Goal: Check status: Check status

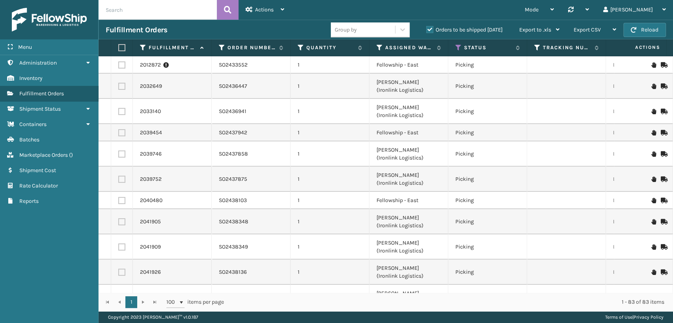
click at [139, 11] on input "text" at bounding box center [158, 10] width 118 height 20
paste input "22XLTXRP"
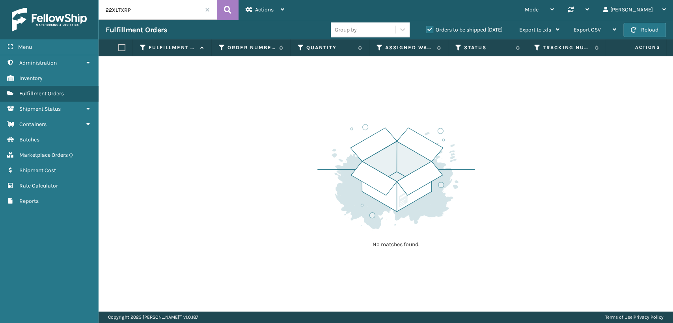
click at [431, 31] on label "Orders to be shipped [DATE]" at bounding box center [464, 29] width 76 height 7
click at [426, 30] on input "Orders to be shipped [DATE]" at bounding box center [426, 27] width 0 height 5
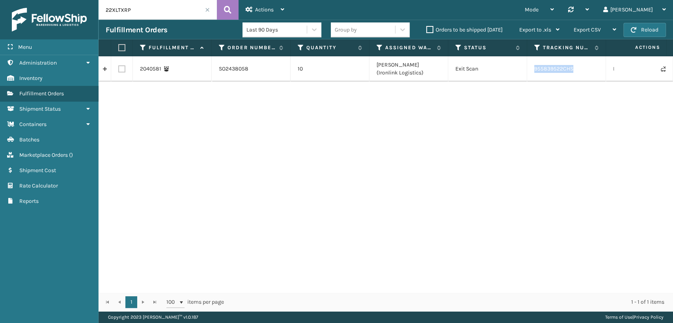
drag, startPoint x: 581, startPoint y: 71, endPoint x: 533, endPoint y: 73, distance: 48.1
click at [533, 73] on td "955839522CHS" at bounding box center [566, 68] width 79 height 25
copy td "955839522CHS"
drag, startPoint x: 143, startPoint y: 12, endPoint x: 48, endPoint y: 7, distance: 95.9
click at [48, 0] on div "Menu Administration Inventory Fulfillment Orders Shipment Status Containers Bat…" at bounding box center [336, 0] width 673 height 0
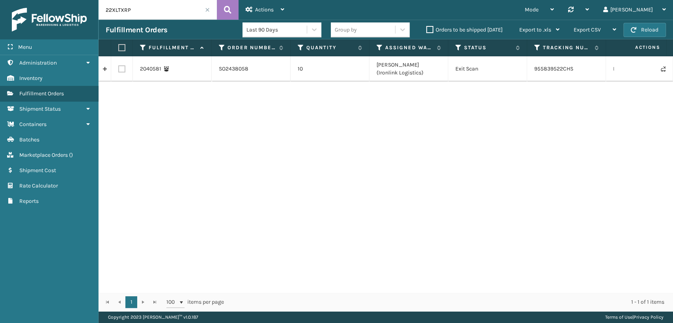
paste input "6S1FP5FR"
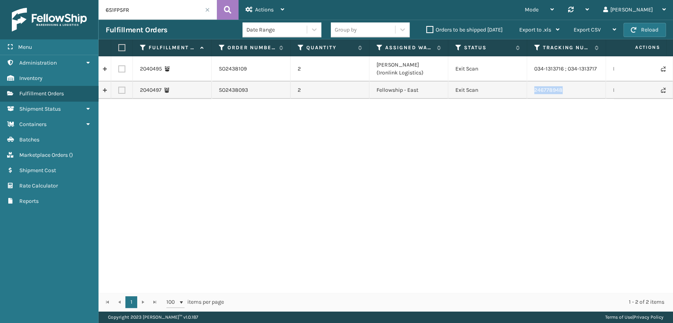
drag, startPoint x: 566, startPoint y: 89, endPoint x: 531, endPoint y: 91, distance: 35.9
click at [531, 91] on td "246778948" at bounding box center [566, 90] width 79 height 17
copy td "246778948"
drag, startPoint x: 165, startPoint y: 10, endPoint x: 27, endPoint y: 6, distance: 138.0
click at [27, 0] on div "Menu Administration Inventory Fulfillment Orders Shipment Status Containers Bat…" at bounding box center [336, 0] width 673 height 0
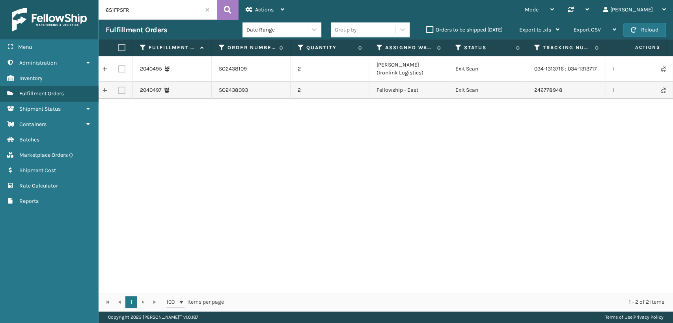
paste input "5OQABRPI"
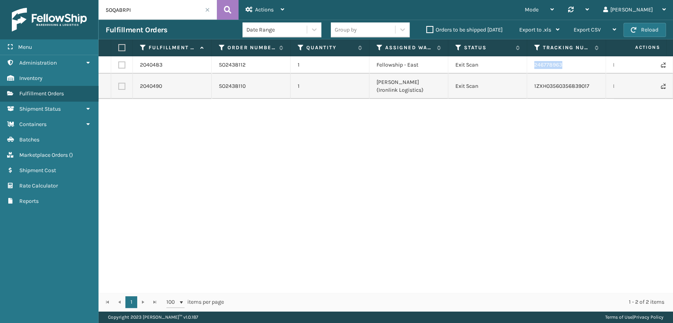
drag, startPoint x: 570, startPoint y: 63, endPoint x: 534, endPoint y: 67, distance: 36.1
click at [534, 67] on td "246778963" at bounding box center [566, 64] width 79 height 17
copy td "246778963"
drag, startPoint x: 139, startPoint y: 7, endPoint x: 0, endPoint y: 0, distance: 138.9
click at [0, 0] on div "Menu Administration Inventory Fulfillment Orders Shipment Status Containers Bat…" at bounding box center [336, 0] width 673 height 0
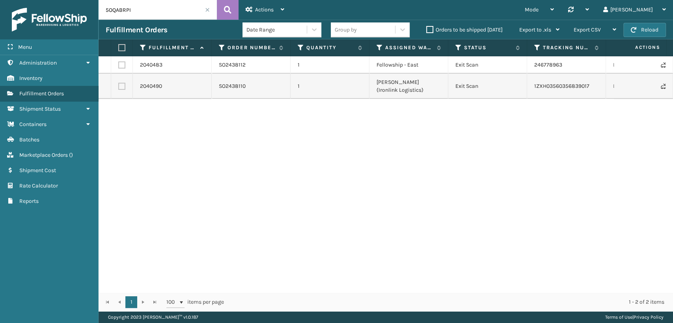
paste input "2RB9T6DF"
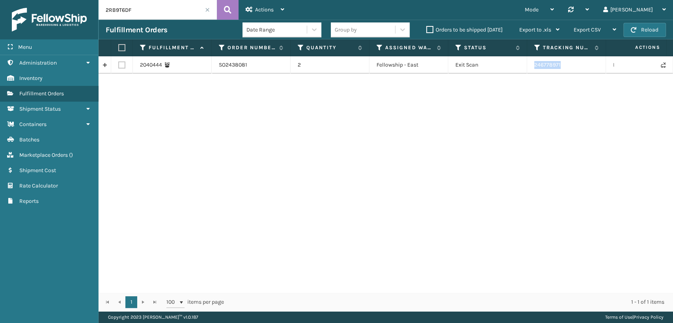
drag, startPoint x: 569, startPoint y: 65, endPoint x: 534, endPoint y: 67, distance: 35.2
click at [534, 67] on td "246778971" at bounding box center [566, 64] width 79 height 17
copy td "246778971"
drag, startPoint x: 142, startPoint y: 5, endPoint x: 51, endPoint y: 5, distance: 90.7
click at [51, 0] on div "Menu Administration Inventory Fulfillment Orders Shipment Status Containers Bat…" at bounding box center [336, 0] width 673 height 0
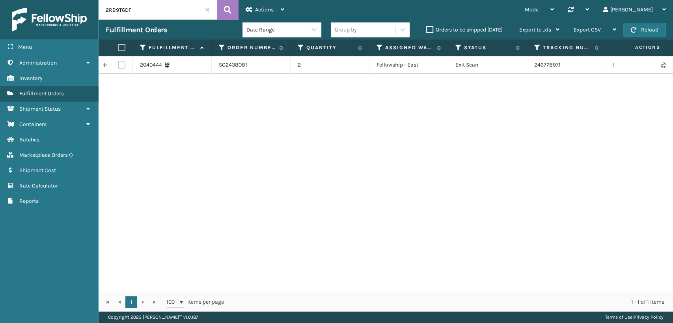
paste input "41DPEFY"
type input "241DPEFY"
drag, startPoint x: 568, startPoint y: 65, endPoint x: 530, endPoint y: 68, distance: 37.6
click at [530, 68] on td "246778955" at bounding box center [566, 64] width 79 height 17
copy td "246778955"
